Goal: Task Accomplishment & Management: Use online tool/utility

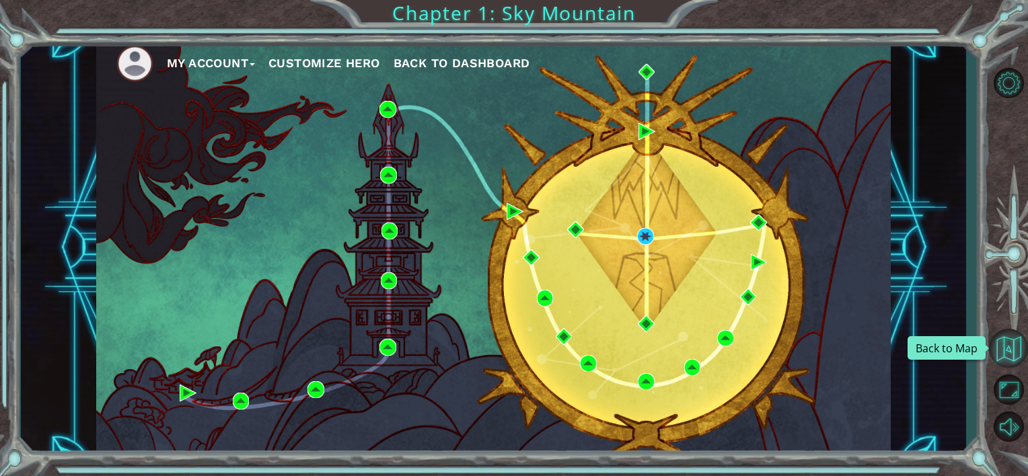
click at [1012, 357] on button "Back to Map" at bounding box center [1008, 348] width 39 height 39
click at [192, 47] on ul "My Account Customize Hero Back to Dashboard" at bounding box center [503, 63] width 774 height 37
click at [443, 61] on span "Back to Dashboard" at bounding box center [461, 63] width 137 height 14
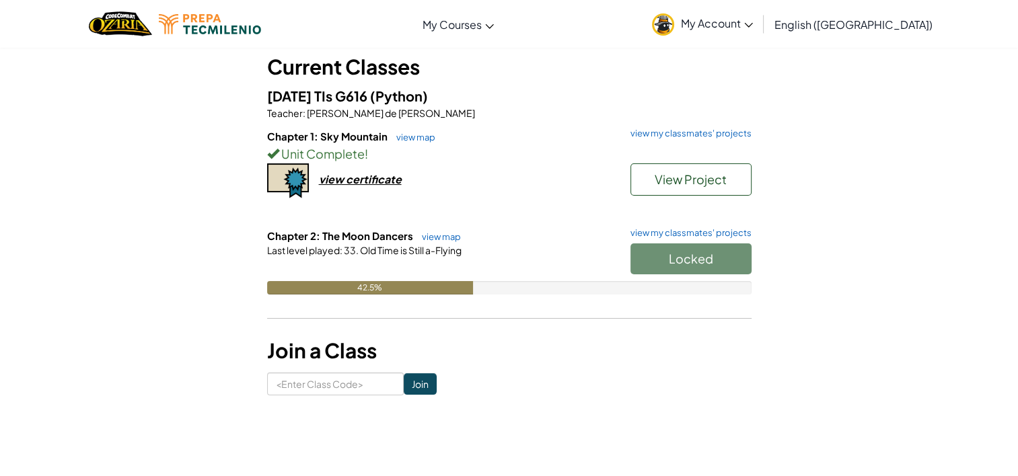
scroll to position [79, 0]
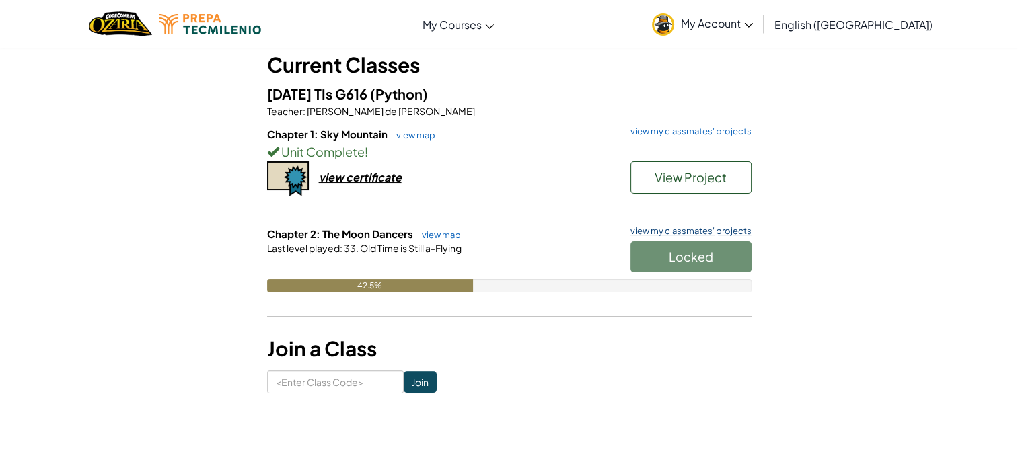
click at [700, 229] on link "view my classmates' projects" at bounding box center [688, 231] width 128 height 9
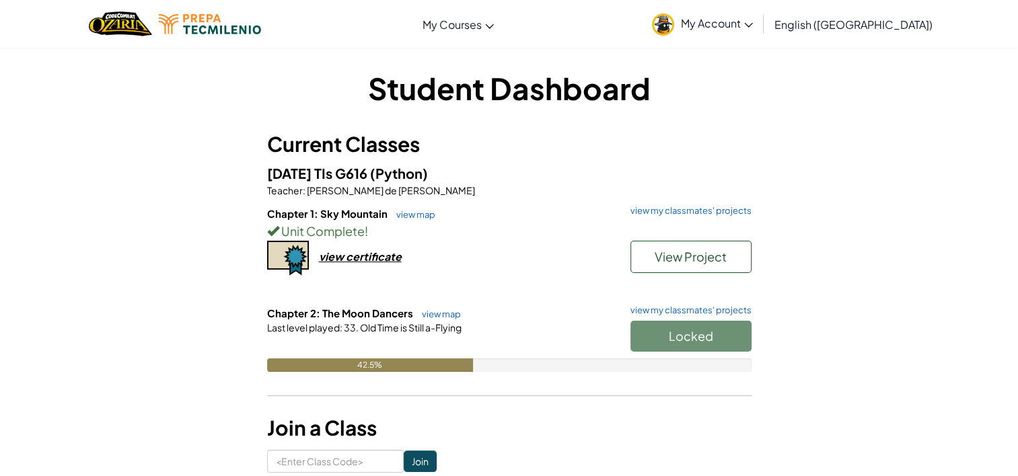
click at [397, 359] on div "42.5%" at bounding box center [370, 365] width 206 height 13
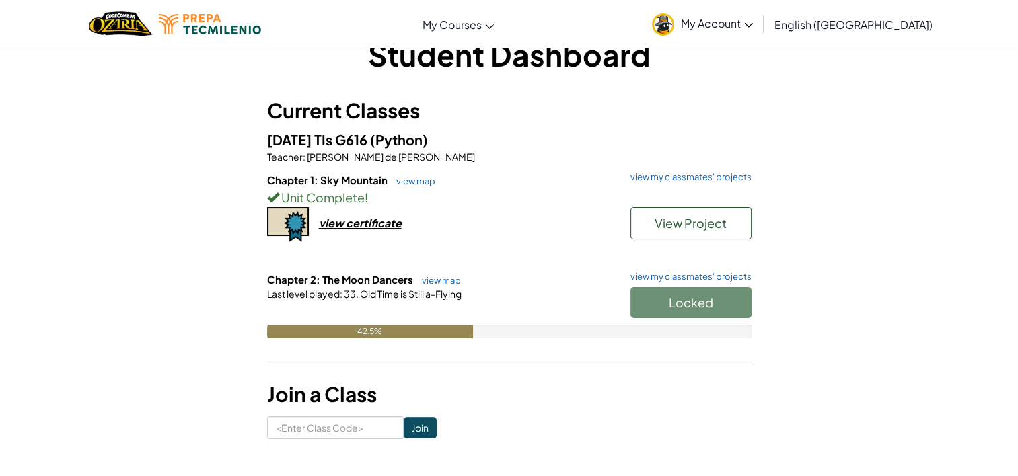
scroll to position [34, 0]
click at [430, 278] on link "view map" at bounding box center [438, 279] width 46 height 11
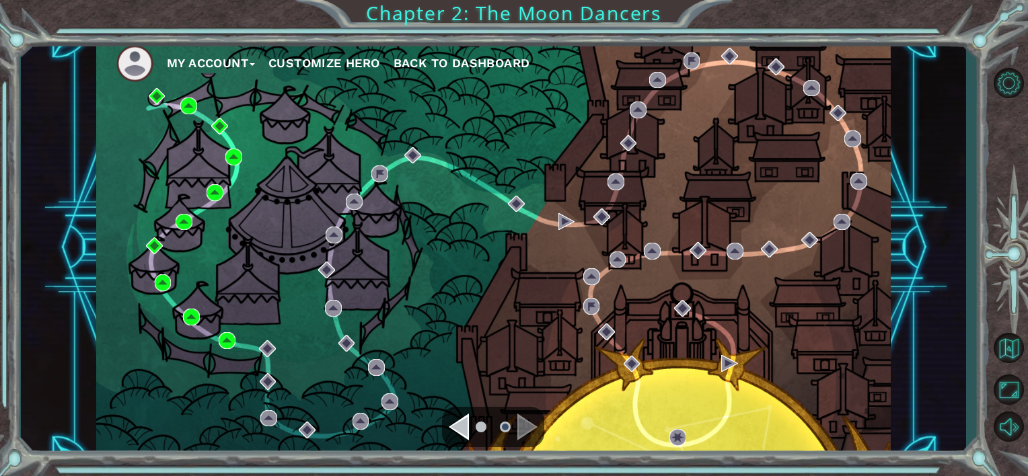
click at [202, 189] on div "My Account Customize Hero Back to Dashboard" at bounding box center [493, 247] width 794 height 419
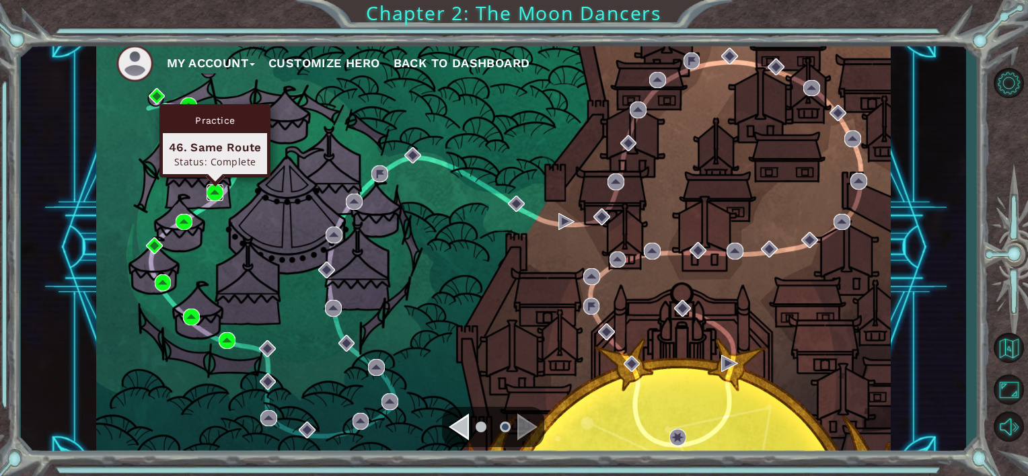
click at [209, 187] on img at bounding box center [214, 192] width 17 height 17
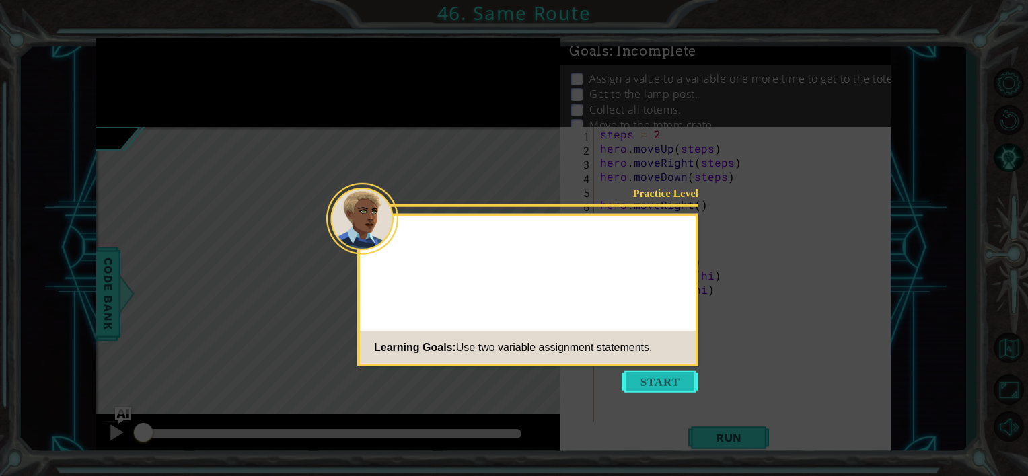
click at [645, 377] on button "Start" at bounding box center [660, 382] width 77 height 22
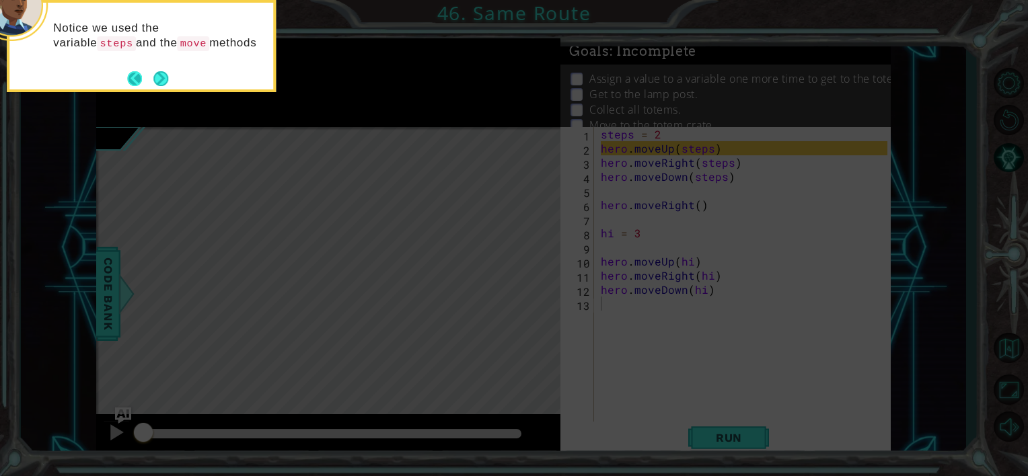
click at [149, 73] on button "Back" at bounding box center [140, 78] width 26 height 15
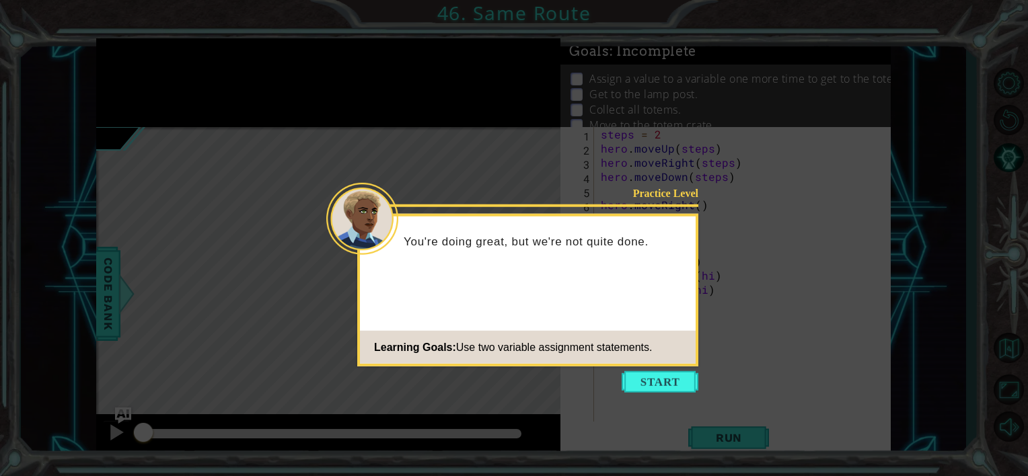
click at [702, 379] on icon at bounding box center [514, 238] width 1028 height 476
click at [656, 385] on button "Start" at bounding box center [660, 382] width 77 height 22
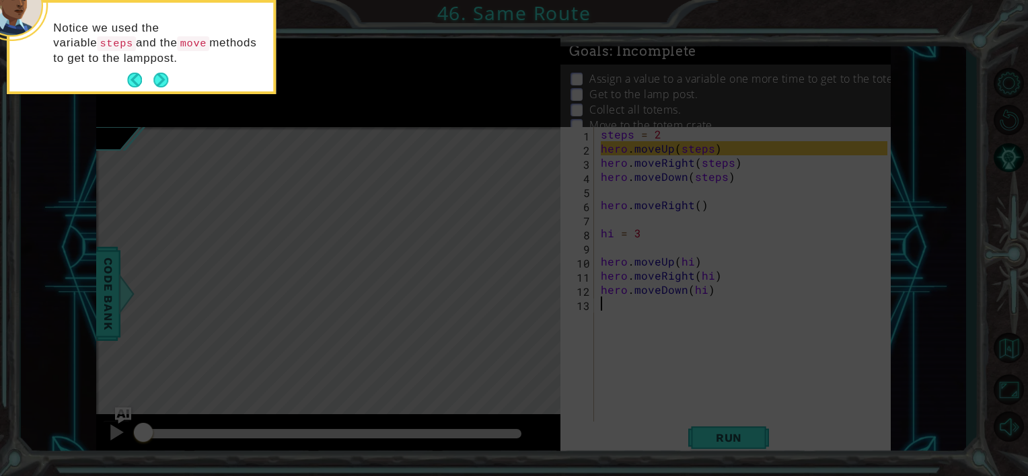
click at [174, 91] on div "Notice we used the variable steps and the move methods to get to the lamppost." at bounding box center [141, 47] width 269 height 94
click at [167, 87] on button "Next" at bounding box center [160, 80] width 15 height 15
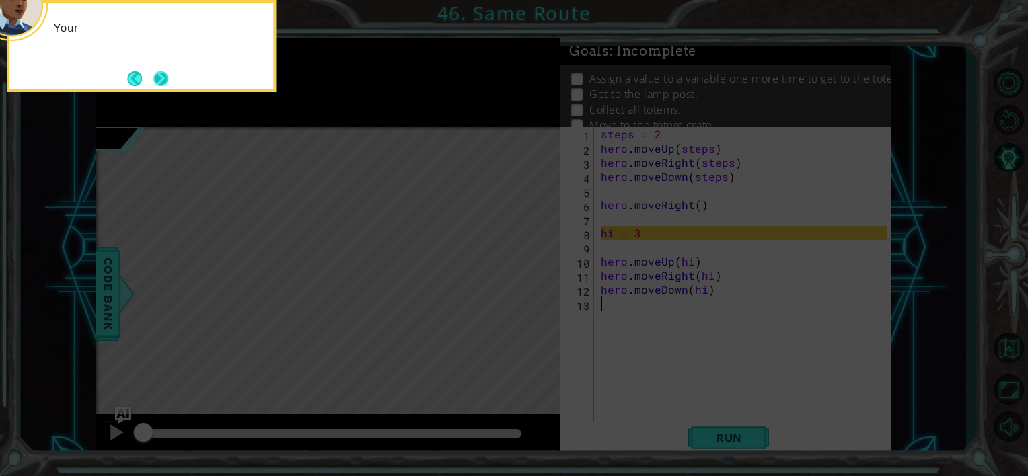
click at [160, 78] on button "Next" at bounding box center [160, 78] width 15 height 15
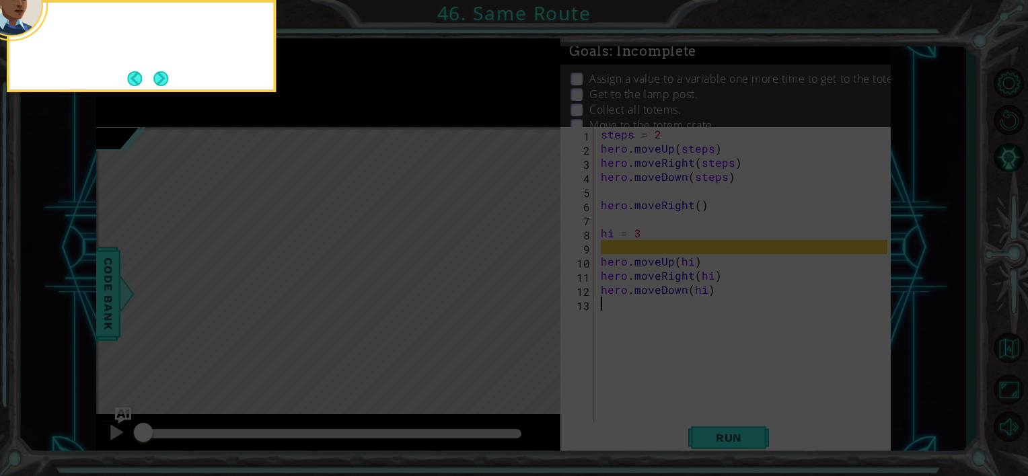
click at [160, 78] on button "Next" at bounding box center [160, 78] width 15 height 15
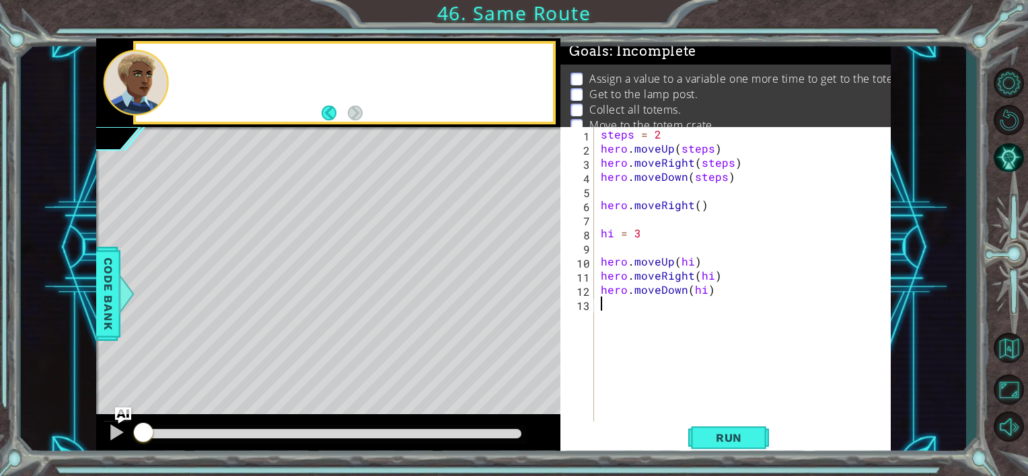
click at [160, 78] on div at bounding box center [136, 83] width 65 height 66
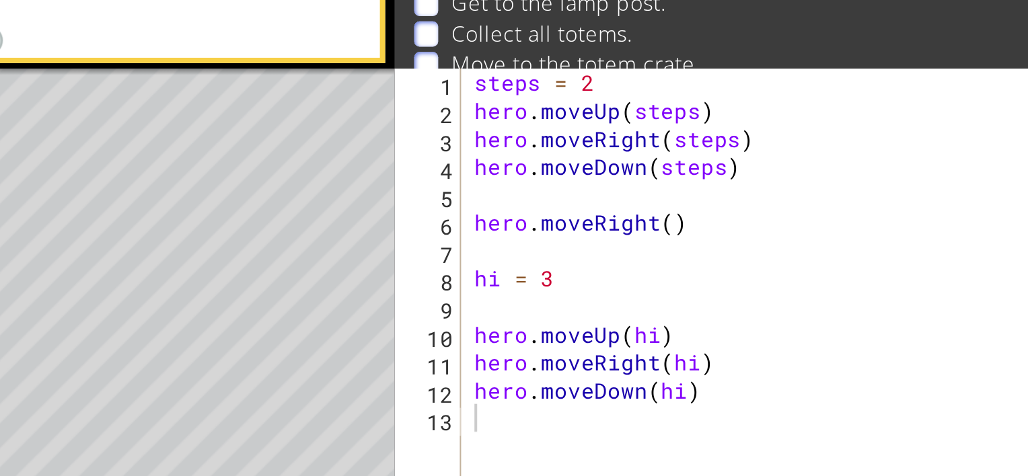
type textarea "hi = 3"
click at [613, 238] on div "steps = 2 hero . moveUp ( steps ) hero . moveRight ( steps ) hero . moveDown ( …" at bounding box center [746, 289] width 296 height 325
